Goal: Task Accomplishment & Management: Use online tool/utility

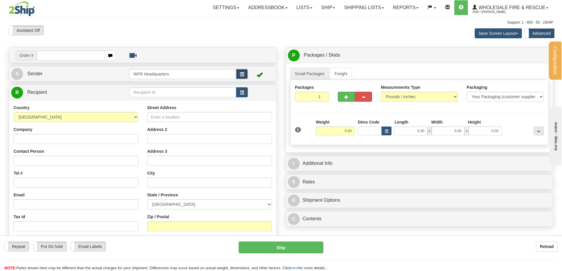
click at [239, 75] on button "button" at bounding box center [242, 74] width 12 height 10
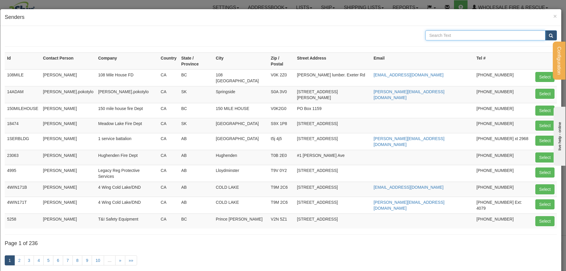
click at [470, 36] on input "text" at bounding box center [486, 35] width 120 height 10
type input "knudsen"
click at [545, 30] on button "submit" at bounding box center [551, 35] width 12 height 10
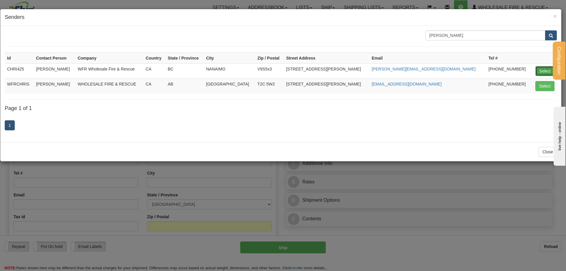
click at [544, 70] on button "Select" at bounding box center [545, 71] width 19 height 10
type input "CHRI425"
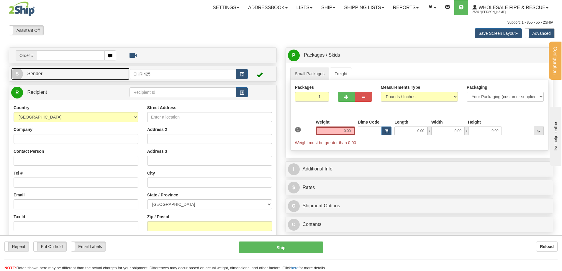
click at [73, 72] on link "S Sender" at bounding box center [70, 74] width 118 height 12
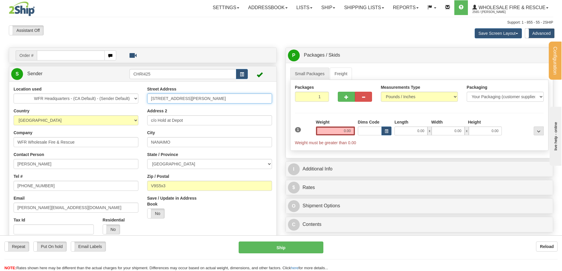
drag, startPoint x: 187, startPoint y: 99, endPoint x: 63, endPoint y: 93, distance: 124.3
click at [63, 93] on div "Location used WFR Headquarters - (CA Default) - (Sender Default) Country AFGHAN…" at bounding box center [142, 175] width 267 height 179
type input "351 Harwell Rd"
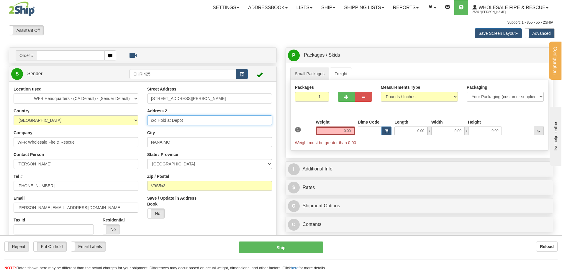
drag, startPoint x: 191, startPoint y: 123, endPoint x: 138, endPoint y: 123, distance: 52.5
click at [138, 123] on div "Location used WFR Headquarters - (CA Default) - (Sender Default) Country AFGHAN…" at bounding box center [142, 175] width 267 height 179
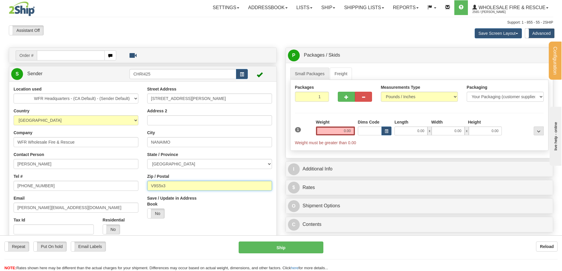
drag, startPoint x: 173, startPoint y: 185, endPoint x: 157, endPoint y: 186, distance: 16.0
click at [157, 186] on input "V9S5x3" at bounding box center [209, 186] width 125 height 10
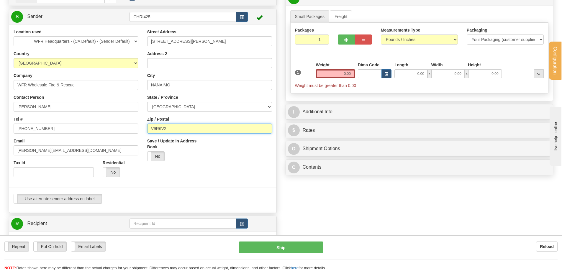
scroll to position [59, 0]
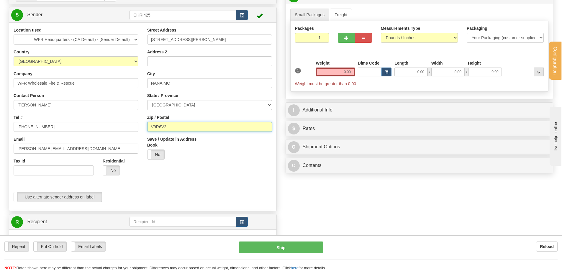
type input "V9R6V2"
click at [190, 175] on div at bounding box center [143, 109] width 276 height 165
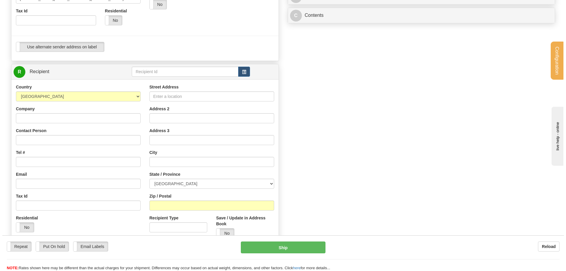
scroll to position [236, 0]
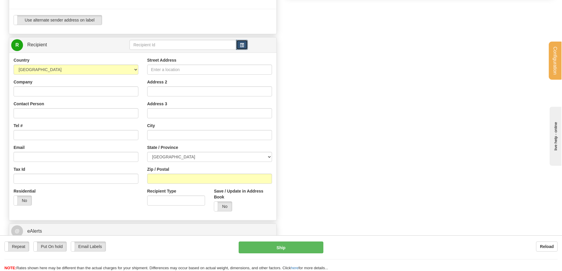
click at [241, 46] on span "button" at bounding box center [242, 45] width 4 height 4
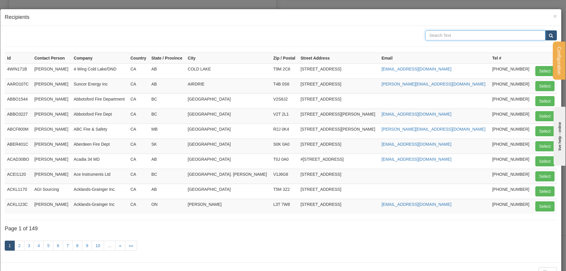
drag, startPoint x: 472, startPoint y: 34, endPoint x: 471, endPoint y: 38, distance: 4.2
click at [472, 34] on input "text" at bounding box center [486, 35] width 120 height 10
type input "ingram"
click at [545, 30] on button "submit" at bounding box center [551, 35] width 12 height 10
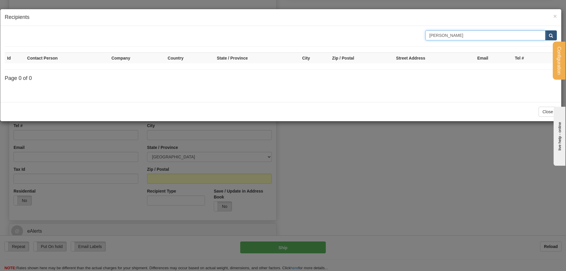
drag, startPoint x: 455, startPoint y: 34, endPoint x: 374, endPoint y: 47, distance: 82.4
click at [374, 47] on div "ingram Id Contact Person Company Country State / Province City Zip / Postal Str…" at bounding box center [281, 63] width 552 height 67
type input "wfr"
click at [545, 30] on button "submit" at bounding box center [551, 35] width 12 height 10
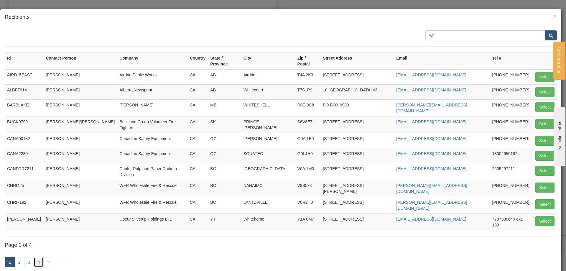
click at [35, 257] on link "4" at bounding box center [39, 262] width 10 height 10
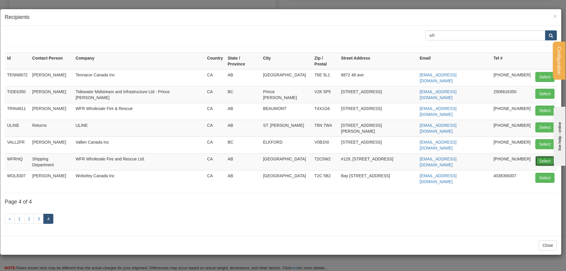
click at [542, 156] on button "Select" at bounding box center [545, 161] width 19 height 10
type input "WFRHQ"
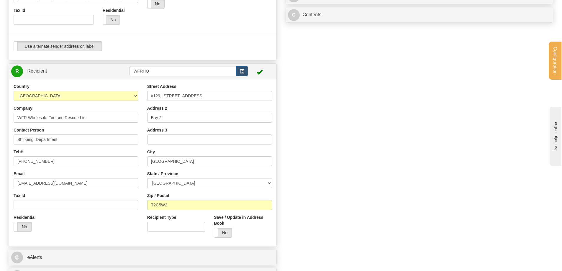
scroll to position [265, 0]
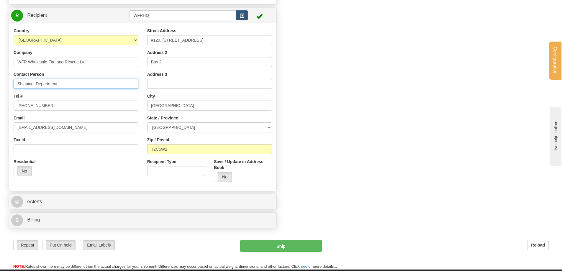
type input "0.00"
drag, startPoint x: 62, startPoint y: 86, endPoint x: -26, endPoint y: 93, distance: 88.2
type input "Dana Ingram"
click at [109, 172] on div "Residential Yes No" at bounding box center [76, 170] width 134 height 22
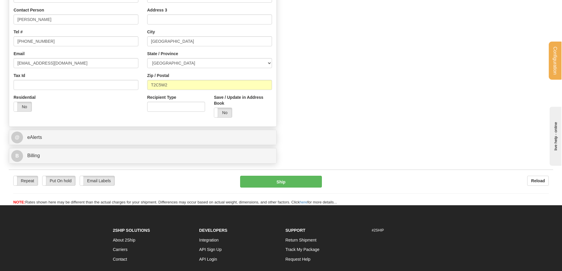
scroll to position [354, 0]
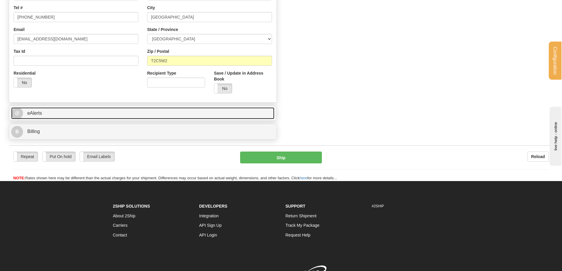
click at [60, 114] on link "@ eAlerts" at bounding box center [142, 113] width 263 height 12
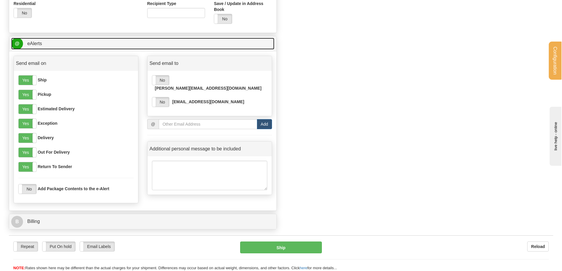
scroll to position [442, 0]
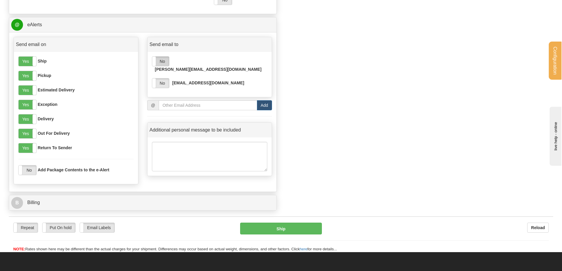
click at [164, 61] on label "No" at bounding box center [160, 61] width 17 height 9
click at [170, 100] on input "email" at bounding box center [208, 105] width 99 height 10
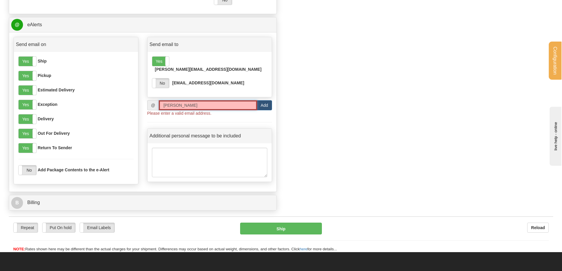
click at [184, 100] on input "Dana" at bounding box center [208, 105] width 99 height 10
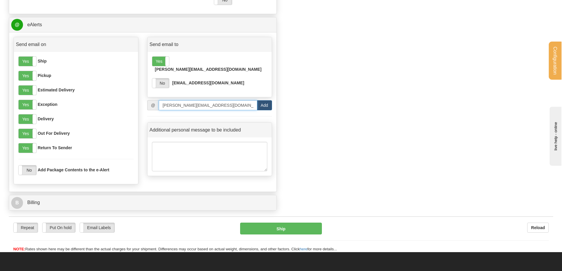
type input "Danai@wfrfire.com"
click at [265, 100] on button "Add" at bounding box center [264, 105] width 15 height 10
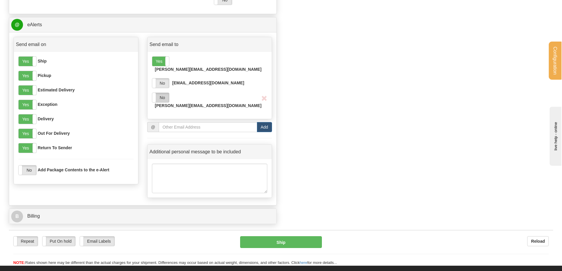
click at [164, 93] on label "No" at bounding box center [160, 97] width 17 height 9
click at [187, 164] on textarea at bounding box center [209, 178] width 115 height 29
type textarea "TecGen 51 Sizing Gear for Scott"
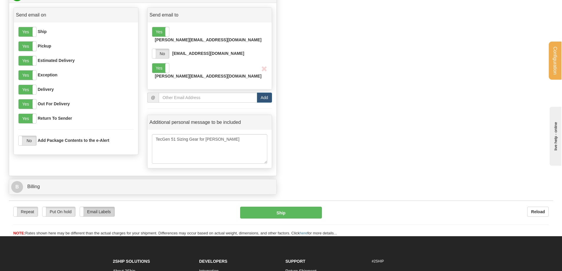
click at [101, 207] on label "Email Labels" at bounding box center [97, 211] width 35 height 9
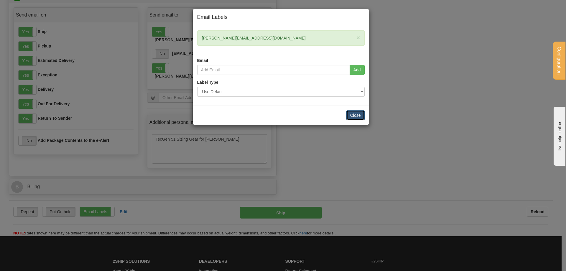
click at [359, 114] on button "Close" at bounding box center [356, 115] width 18 height 10
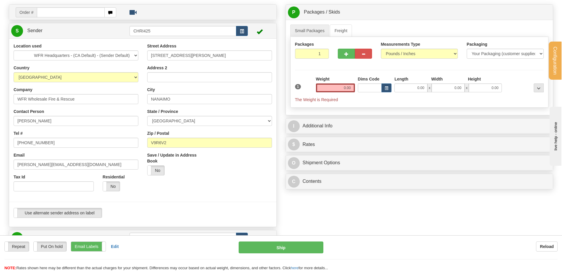
scroll to position [29, 0]
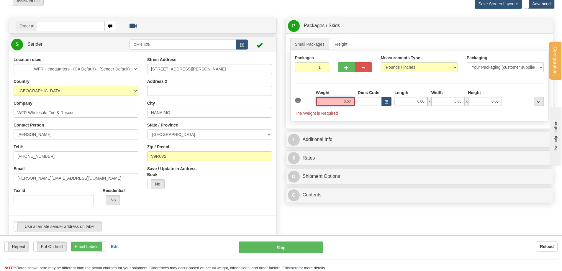
click at [346, 99] on input "0.00" at bounding box center [335, 101] width 39 height 9
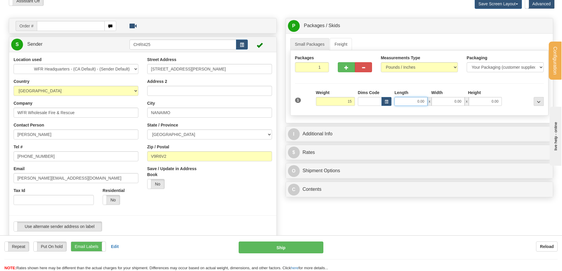
click at [419, 99] on input "0.00" at bounding box center [410, 101] width 33 height 9
type input "15.00"
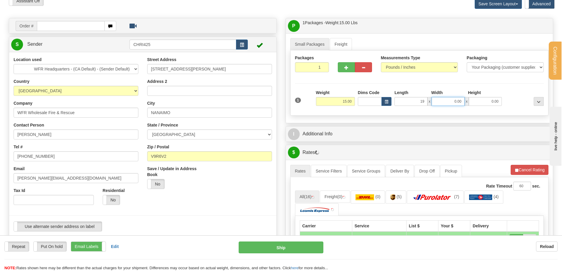
type input "19.00"
click at [441, 98] on input "0.00" at bounding box center [447, 101] width 33 height 9
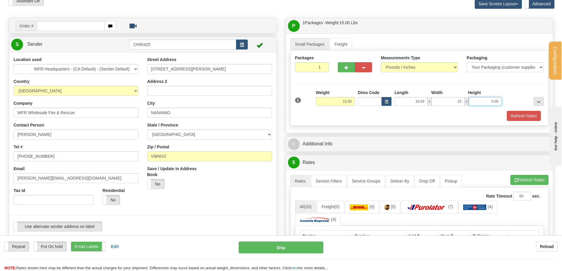
type input "15.00"
click at [482, 102] on input "0.00" at bounding box center [485, 101] width 33 height 9
type input "14.00"
drag, startPoint x: 443, startPoint y: 117, endPoint x: 455, endPoint y: 118, distance: 12.7
click at [443, 117] on div "Refresh Rates" at bounding box center [419, 116] width 252 height 10
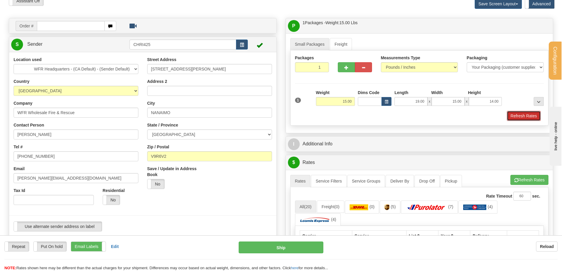
click at [532, 115] on button "Refresh Rates" at bounding box center [524, 116] width 34 height 10
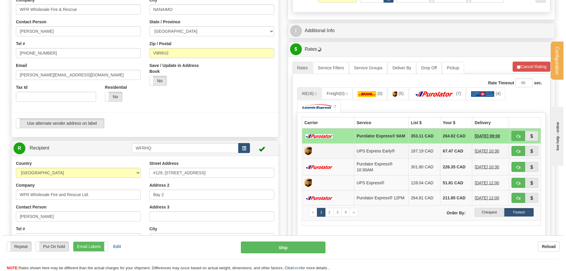
scroll to position [147, 0]
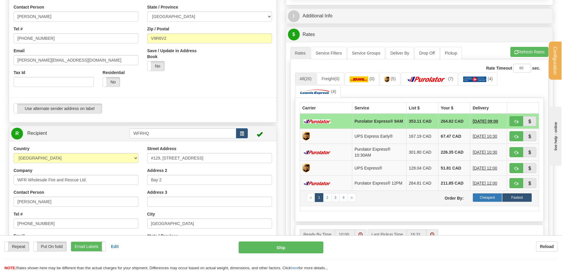
click at [493, 200] on label "Cheapest" at bounding box center [487, 197] width 30 height 9
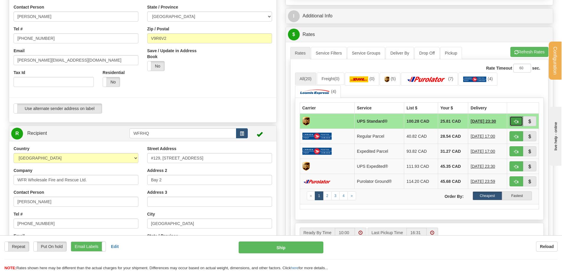
click at [516, 120] on span "button" at bounding box center [516, 122] width 4 height 4
type input "11"
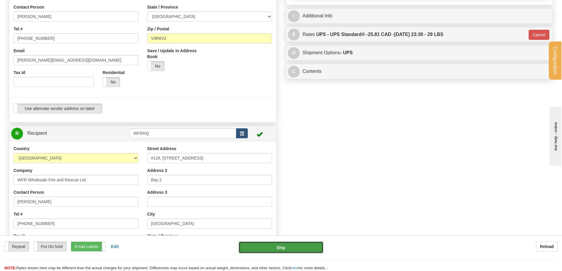
click at [296, 250] on button "Ship" at bounding box center [281, 248] width 85 height 12
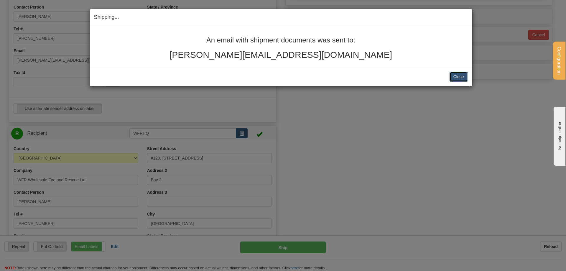
click at [462, 77] on button "Close" at bounding box center [459, 77] width 18 height 10
